Goal: Information Seeking & Learning: Find specific fact

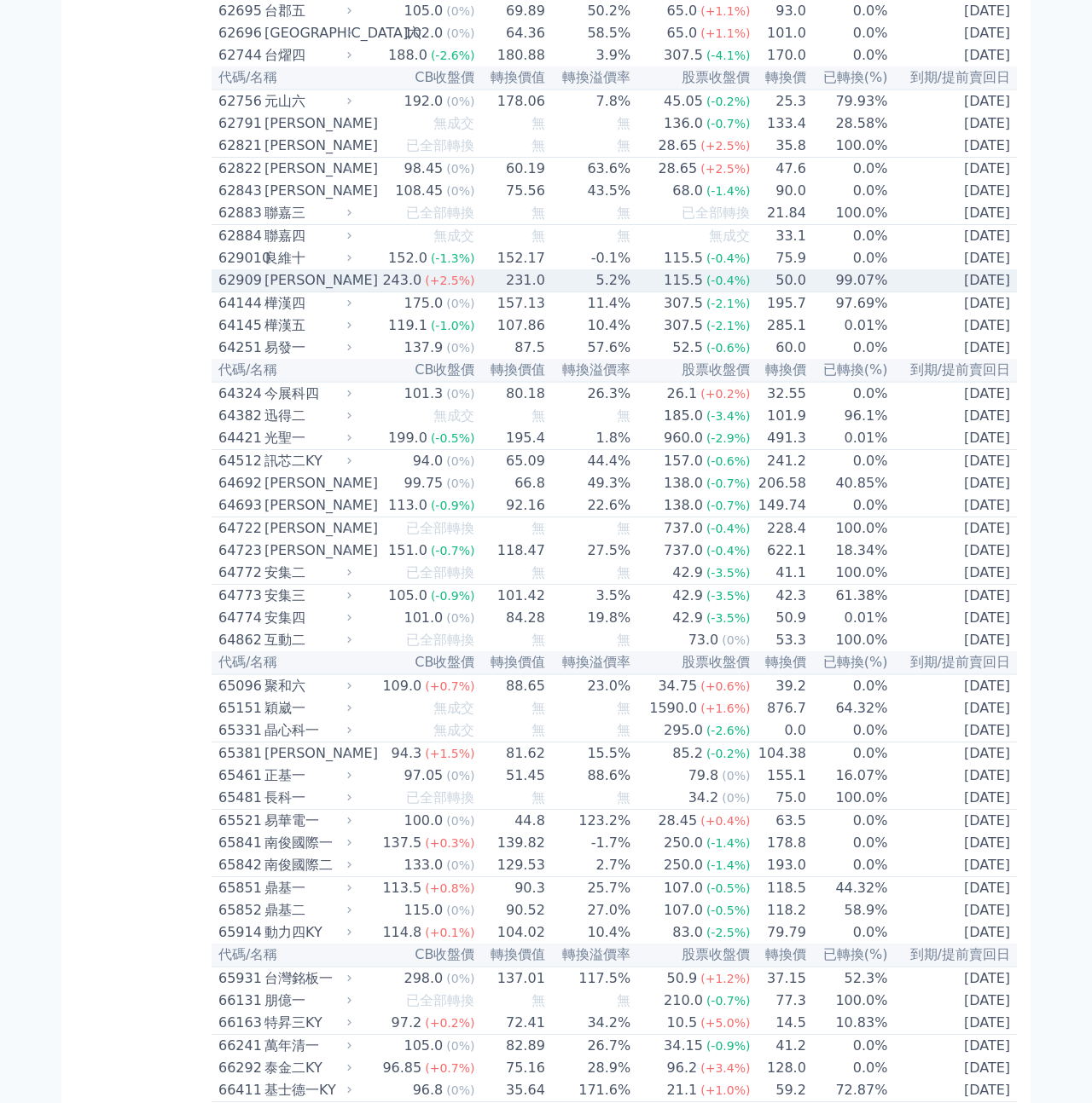
scroll to position [6803, 0]
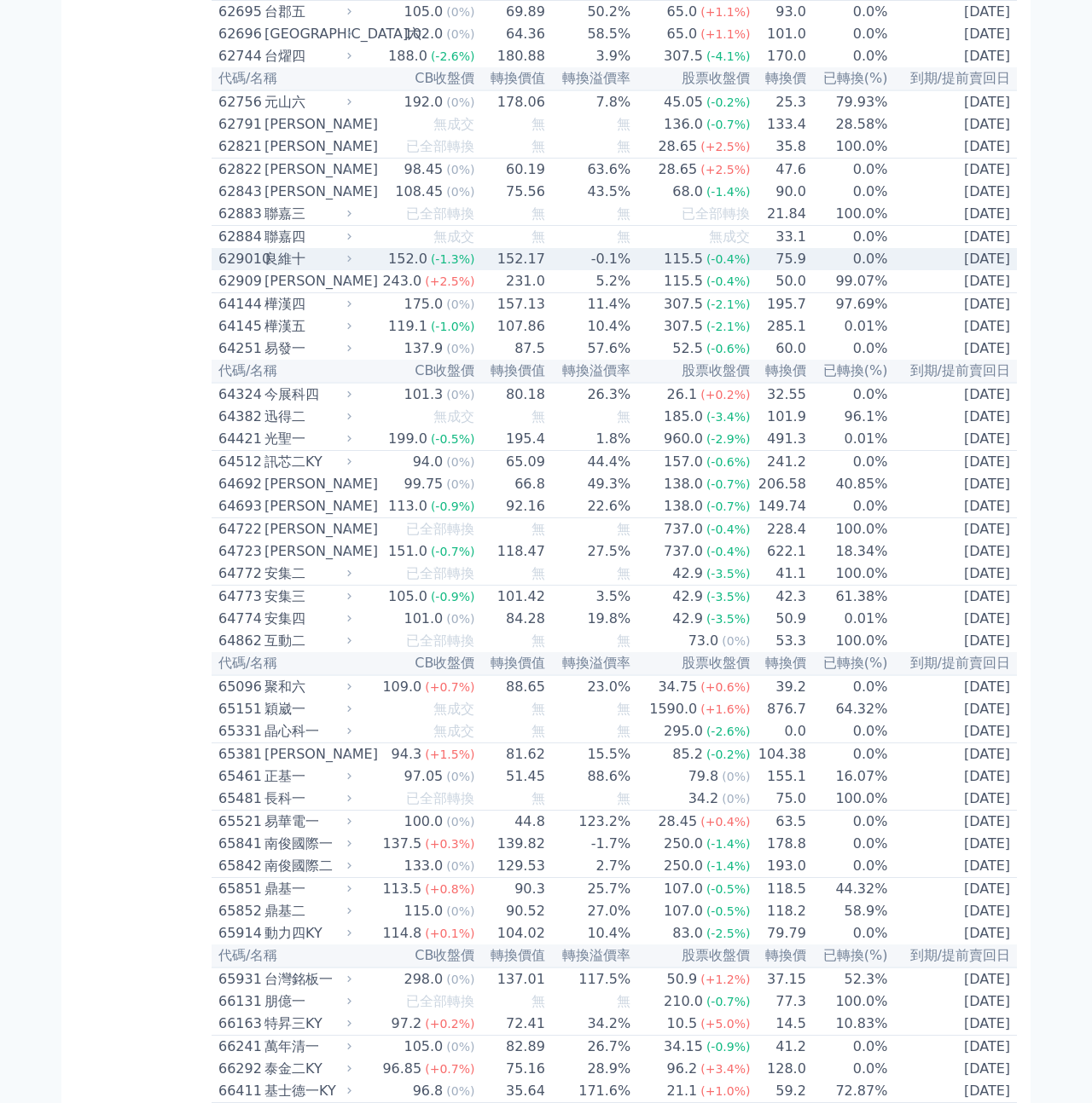
click at [300, 269] on div "良維十" at bounding box center [306, 259] width 84 height 21
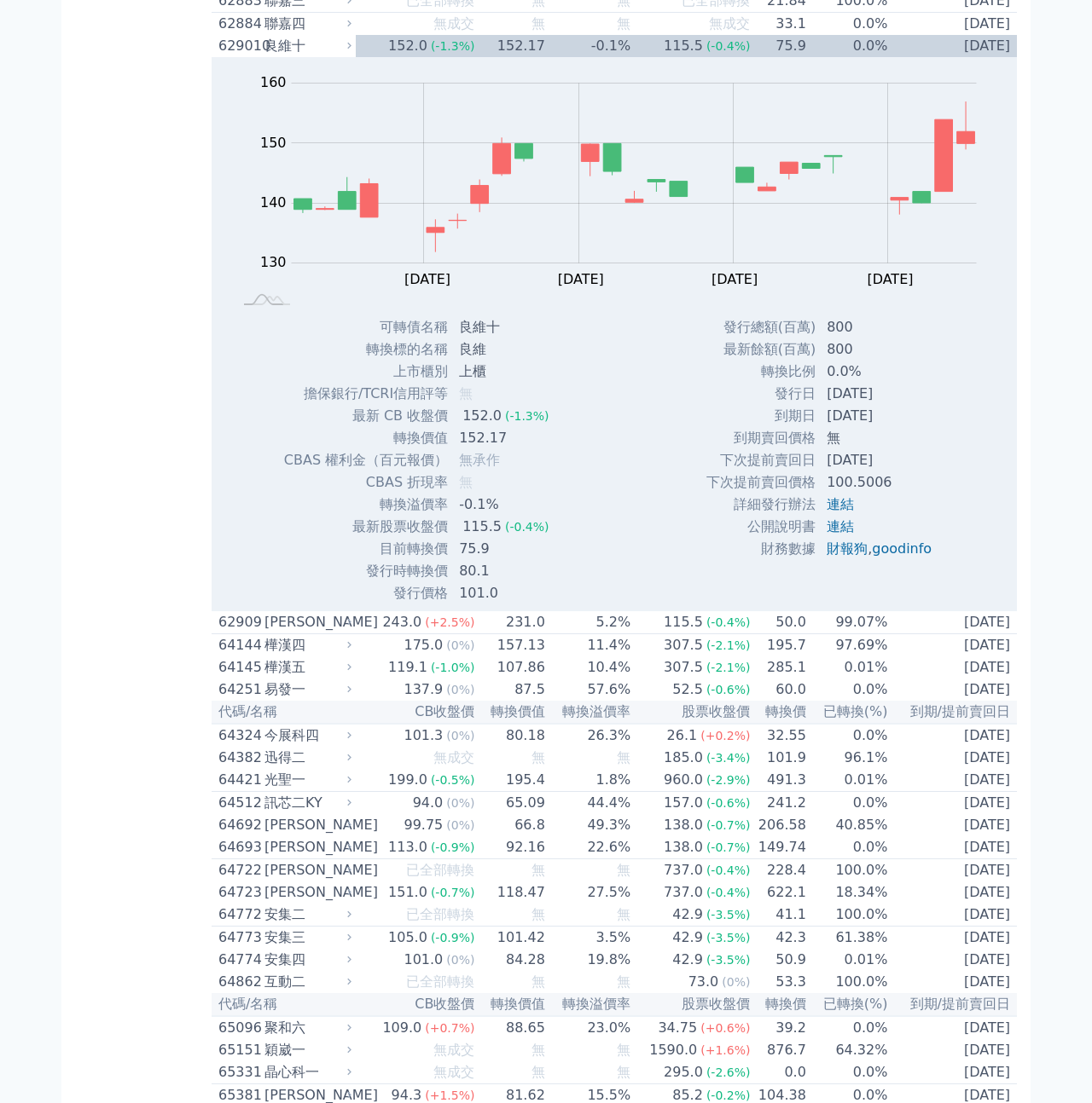
scroll to position [7148, 0]
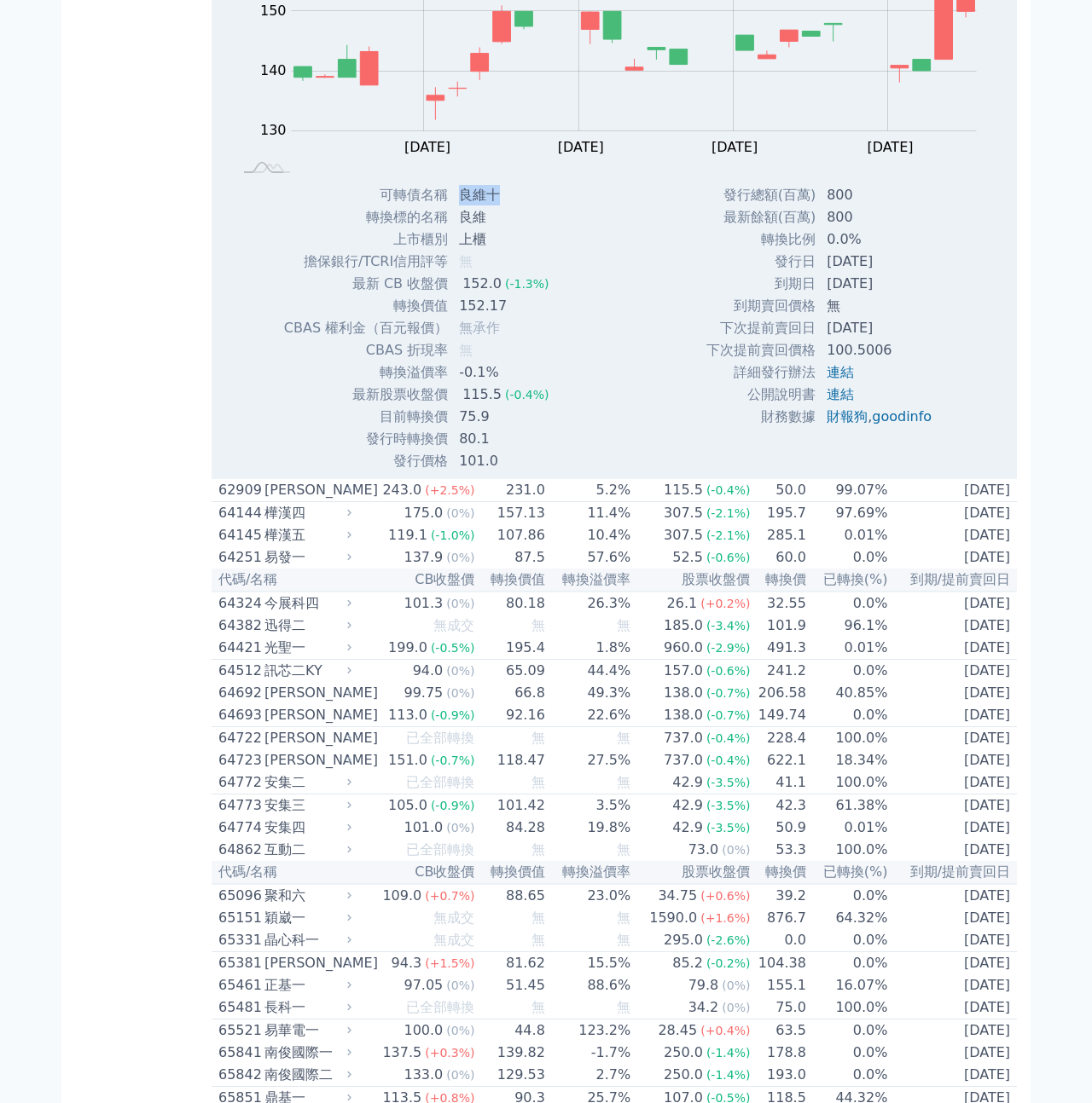
drag, startPoint x: 461, startPoint y: 718, endPoint x: 540, endPoint y: 718, distance: 79.0
click at [540, 206] on td "良維十" at bounding box center [505, 195] width 113 height 22
copy td "良維十"
drag, startPoint x: 828, startPoint y: 809, endPoint x: 935, endPoint y: 809, distance: 107.0
click at [935, 295] on td "[DATE]" at bounding box center [880, 284] width 129 height 22
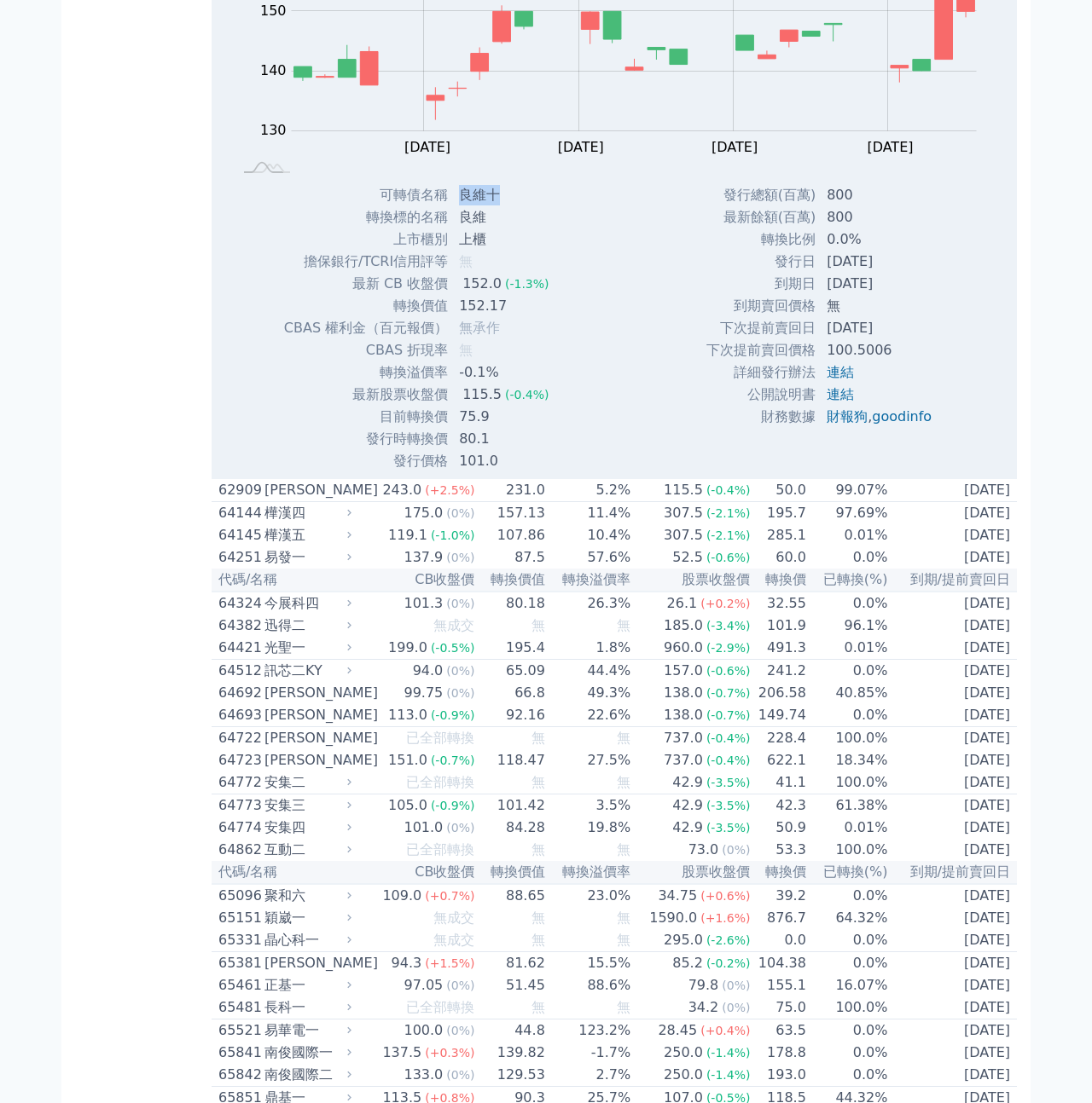
copy td "[DATE]"
drag, startPoint x: 460, startPoint y: 833, endPoint x: 526, endPoint y: 833, distance: 66.0
click at [526, 317] on td "152.17" at bounding box center [505, 307] width 113 height 22
copy td "152.17"
click at [470, 428] on td "75.9" at bounding box center [505, 417] width 113 height 22
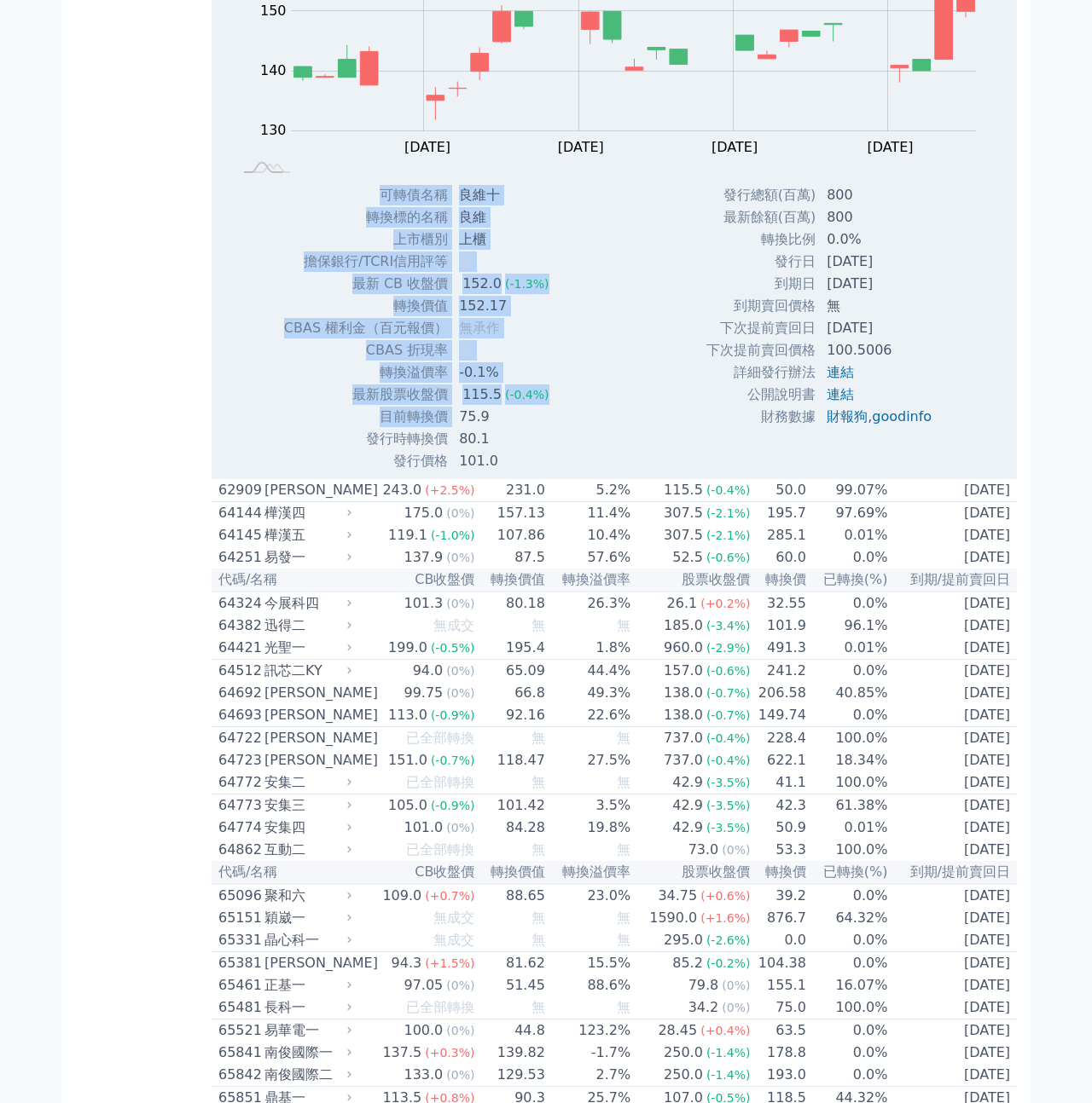
drag, startPoint x: 459, startPoint y: 945, endPoint x: 576, endPoint y: 945, distance: 117.0
click at [569, 472] on div "可轉債名稱 良維十 轉換標的名稱 良維 上市櫃別 上櫃 擔保銀行/TCRI信用評等 無 最新 CB 收盤價 152.0 (-1.3%) 轉換價值 152.17" at bounding box center [422, 328] width 321 height 288
copy table "lorem ips dolors am cons ad elit/SEDDoeiu t in UT lab 330.2 (-9.7%) etdo 995.82…"
click at [483, 450] on td "80.1" at bounding box center [505, 440] width 113 height 22
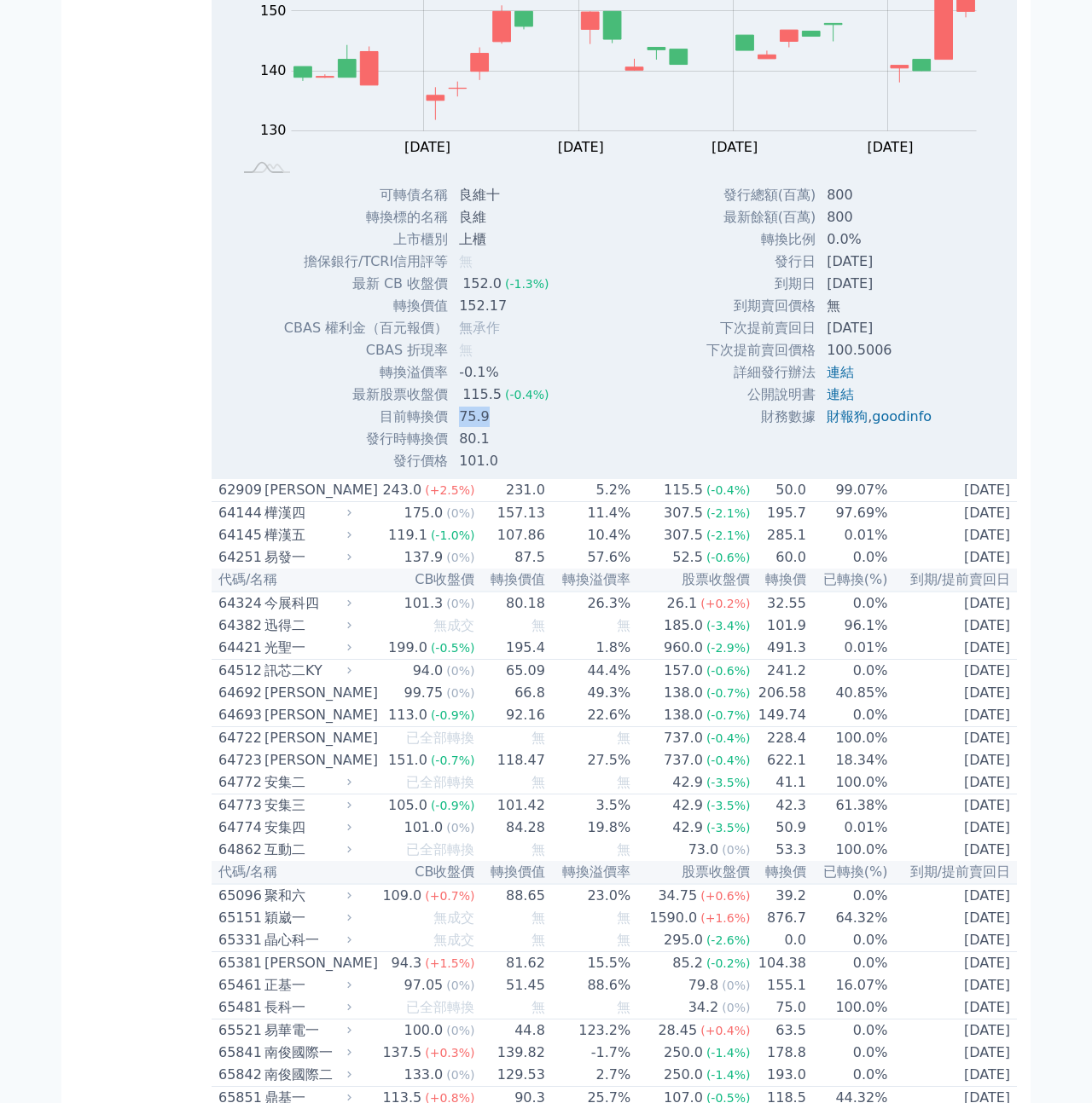
drag, startPoint x: 460, startPoint y: 941, endPoint x: 492, endPoint y: 941, distance: 32.0
click at [492, 428] on td "75.9" at bounding box center [505, 417] width 113 height 22
copy td "75.9"
drag, startPoint x: 827, startPoint y: 764, endPoint x: 897, endPoint y: 764, distance: 70.0
click at [897, 250] on td "0.0%" at bounding box center [880, 240] width 129 height 22
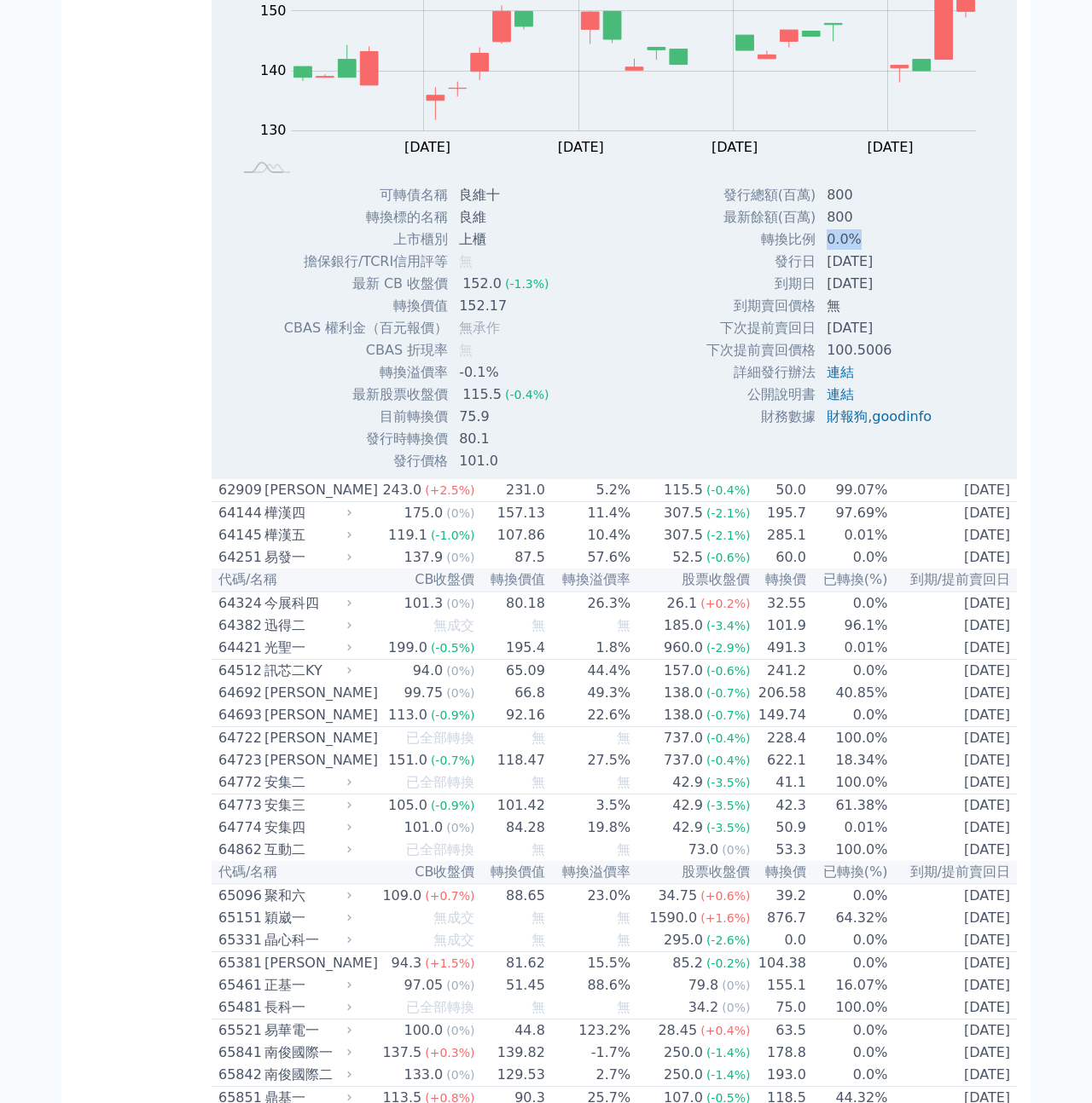
copy td "0.0%"
